Goal: Information Seeking & Learning: Find specific page/section

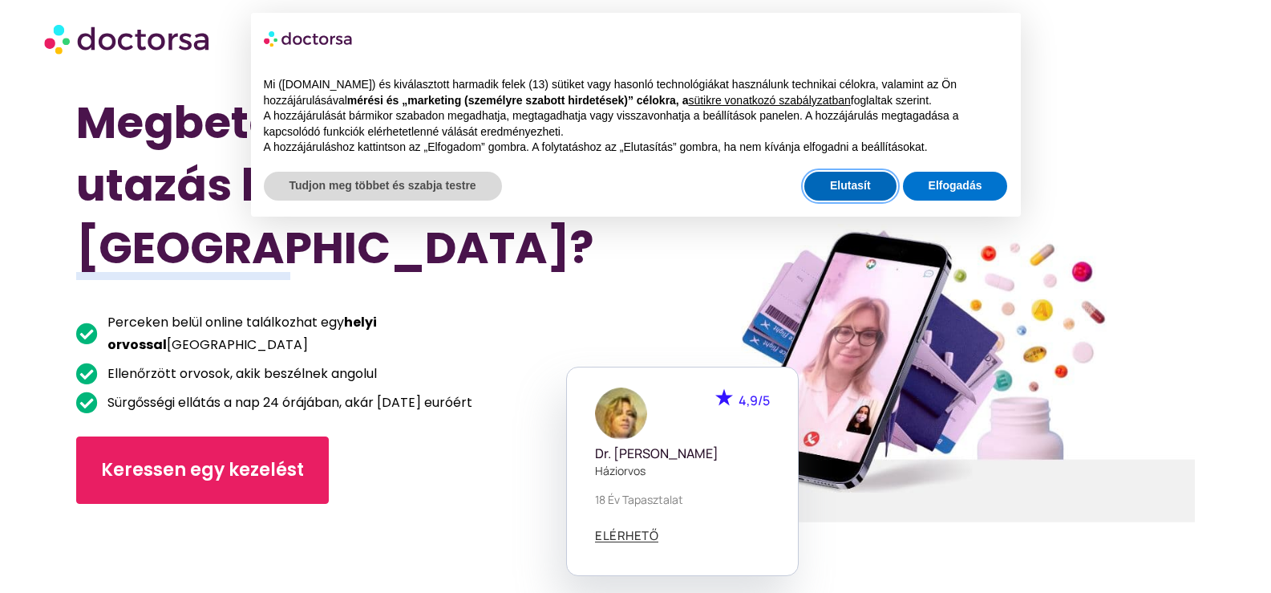
click at [848, 187] on font "Elutasít" at bounding box center [850, 185] width 41 height 13
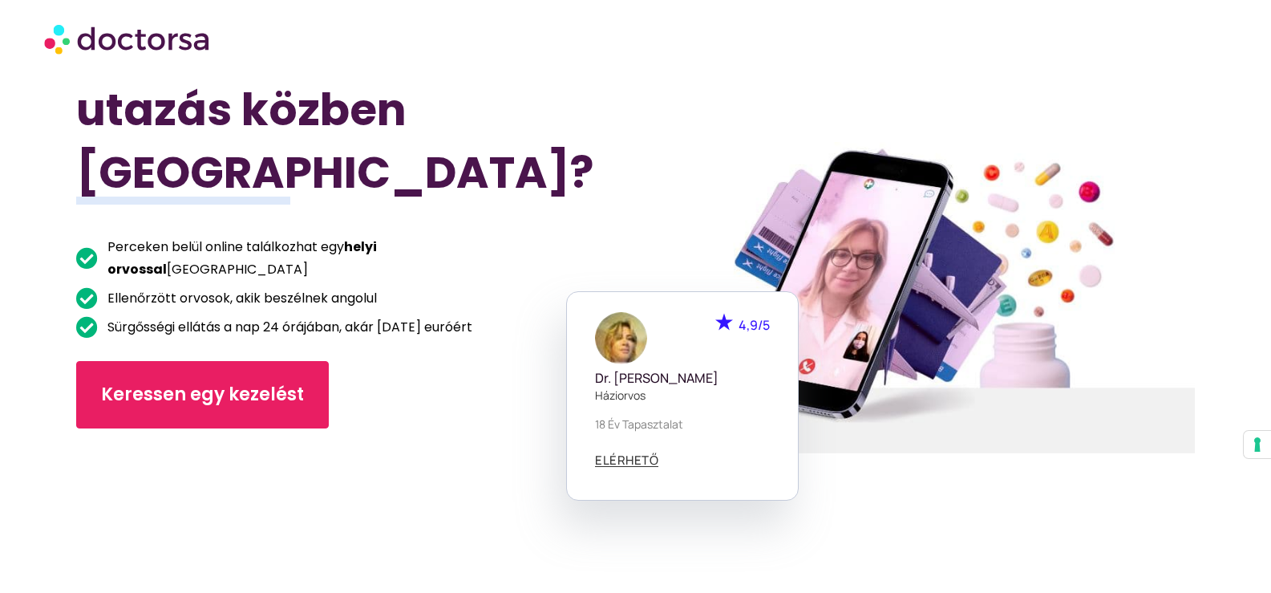
scroll to position [241, 0]
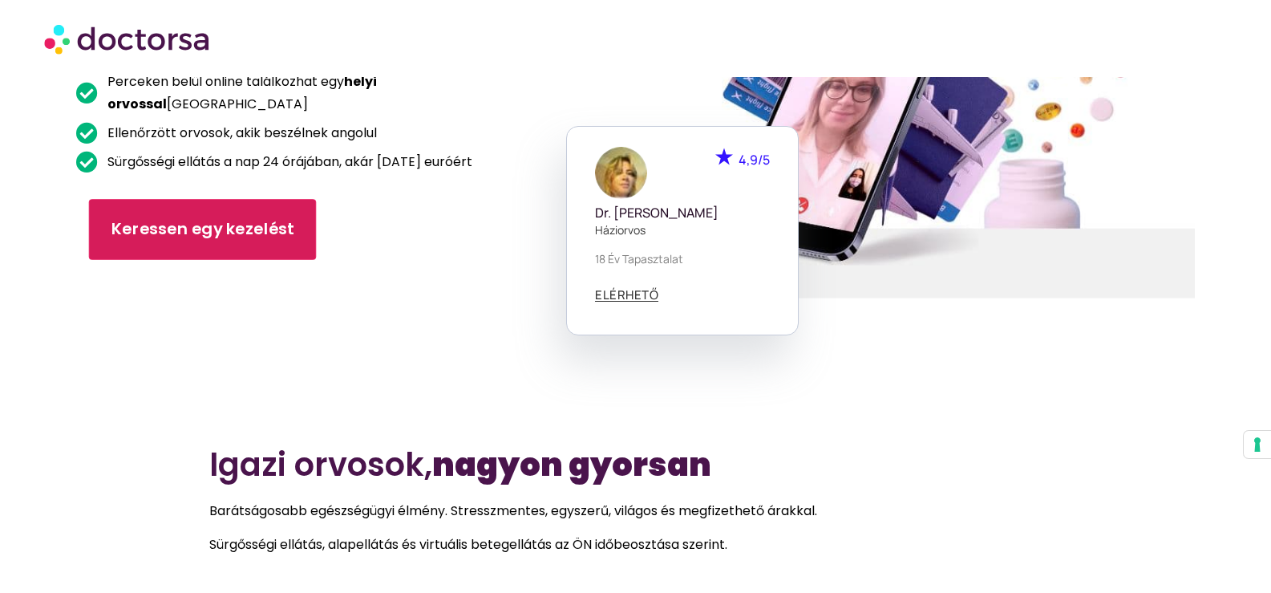
click at [156, 217] on font "Keressen egy kezelést" at bounding box center [202, 228] width 183 height 22
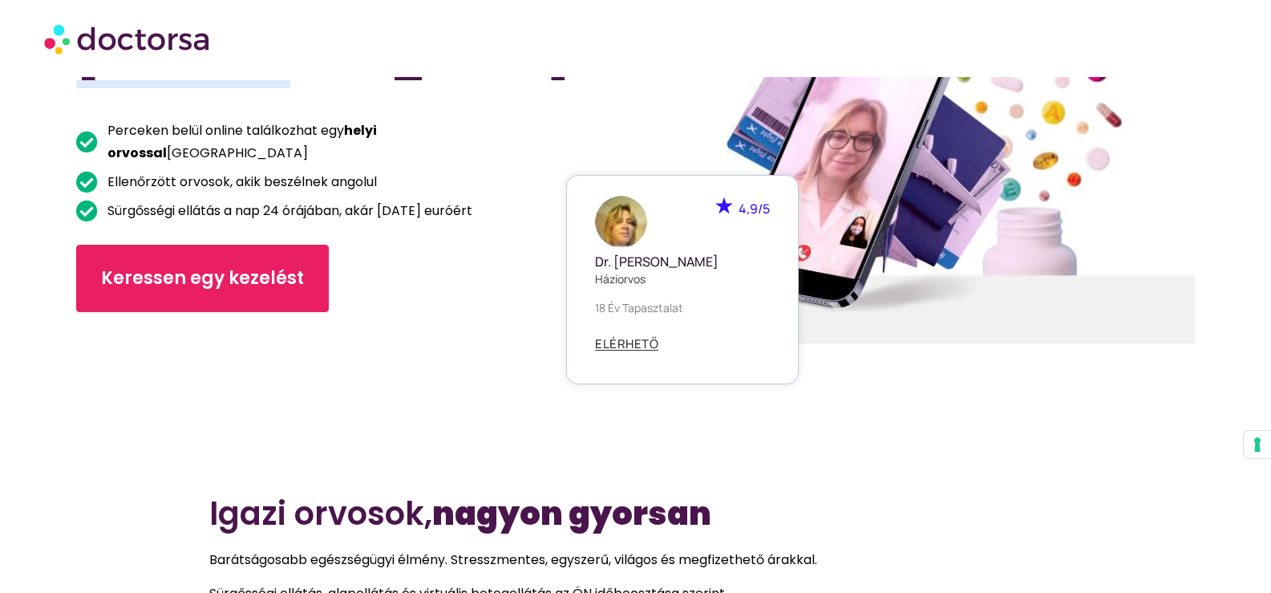
scroll to position [192, 0]
